Goal: Find specific page/section

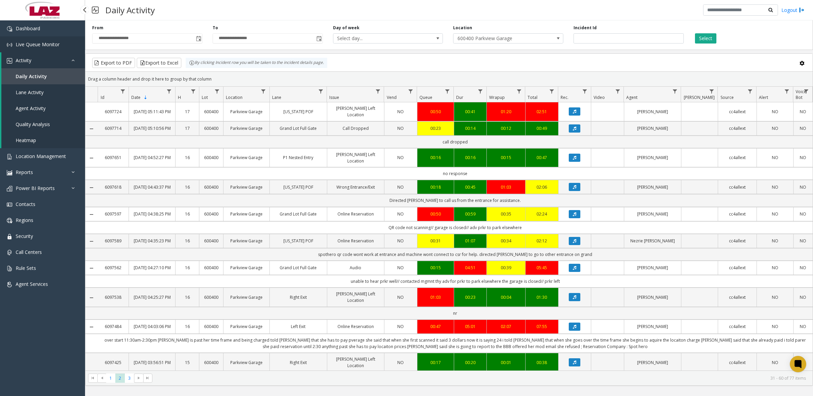
scroll to position [537, 0]
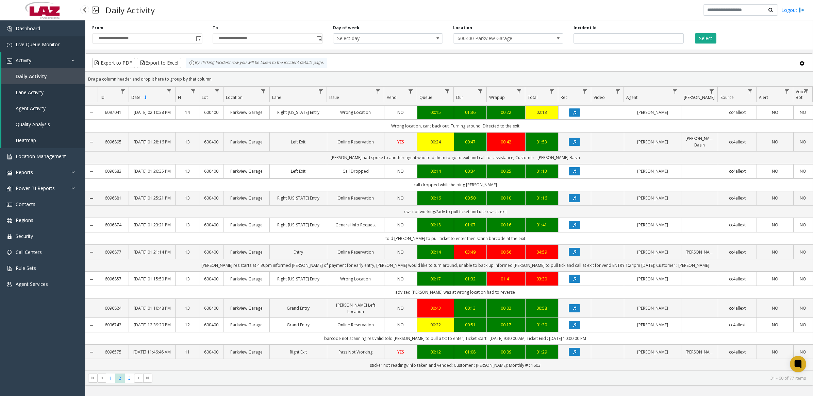
click at [31, 45] on span "Live Queue Monitor" at bounding box center [38, 44] width 44 height 6
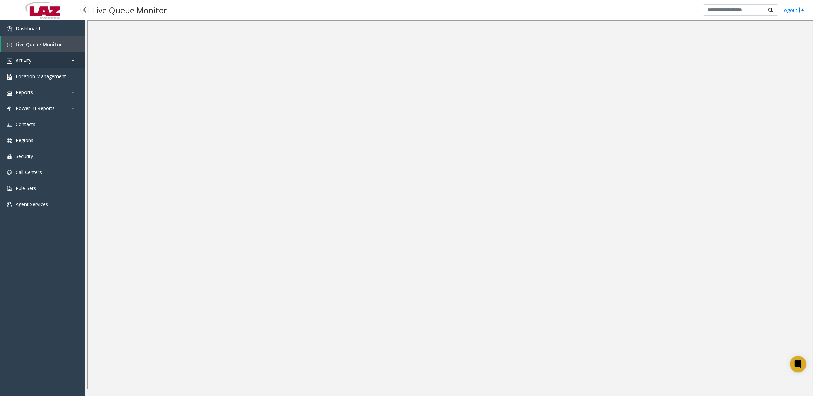
click at [29, 60] on span "Activity" at bounding box center [24, 60] width 16 height 6
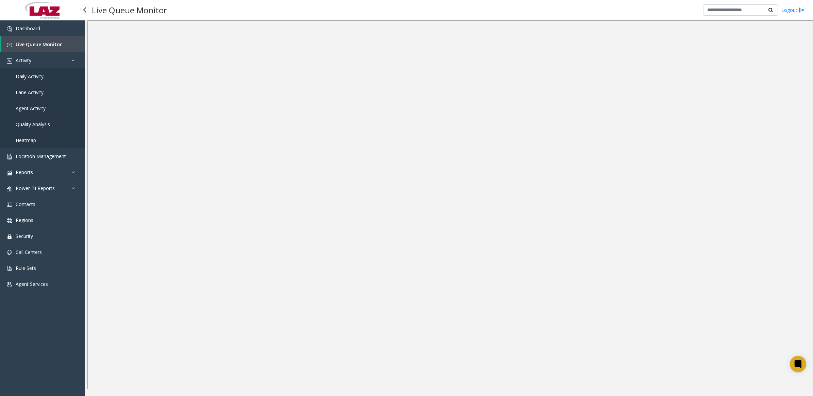
click at [26, 76] on span "Daily Activity" at bounding box center [30, 76] width 28 height 6
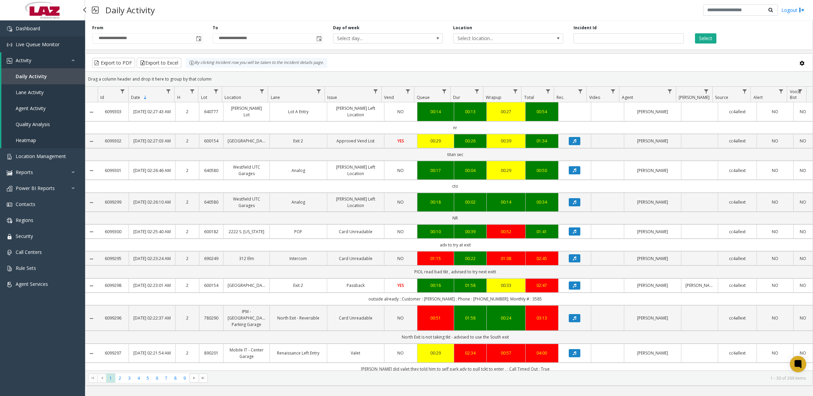
click at [38, 43] on span "Live Queue Monitor" at bounding box center [38, 44] width 44 height 6
